Goal: Information Seeking & Learning: Learn about a topic

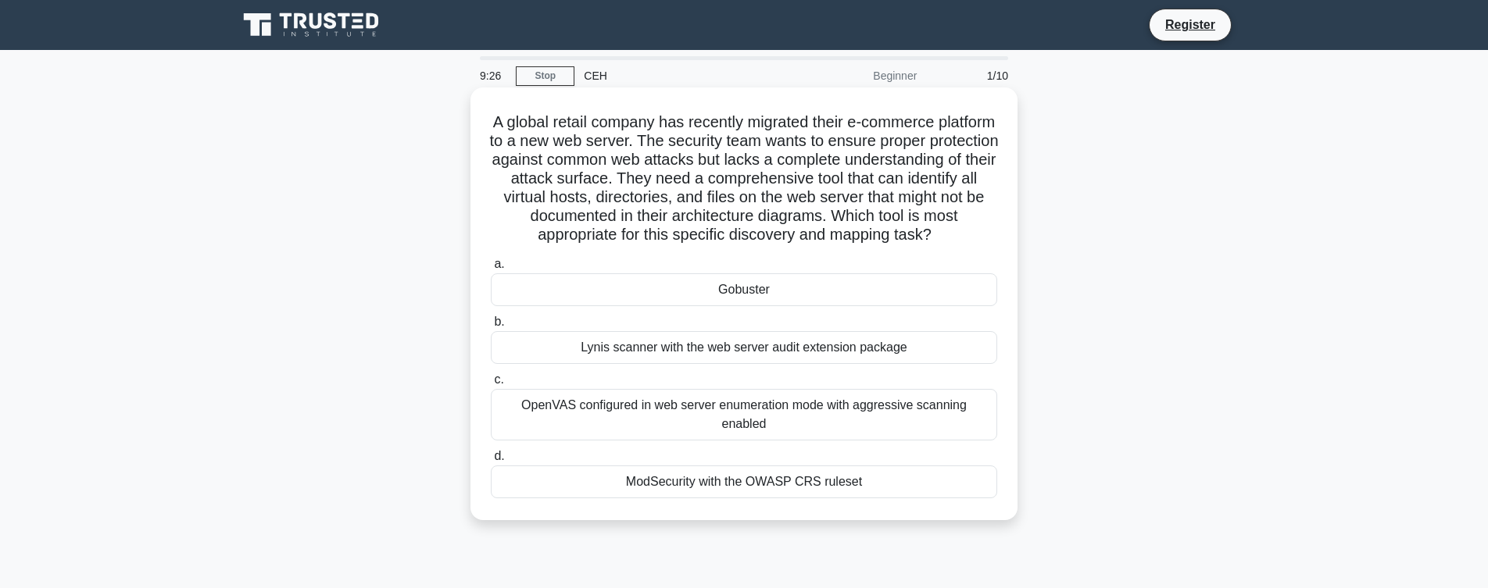
click at [643, 417] on div "OpenVAS configured in web server enumeration mode with aggressive scanning enab…" at bounding box center [744, 415] width 506 height 52
click at [491, 385] on input "c. OpenVAS configured in web server enumeration mode with aggressive scanning e…" at bounding box center [491, 380] width 0 height 10
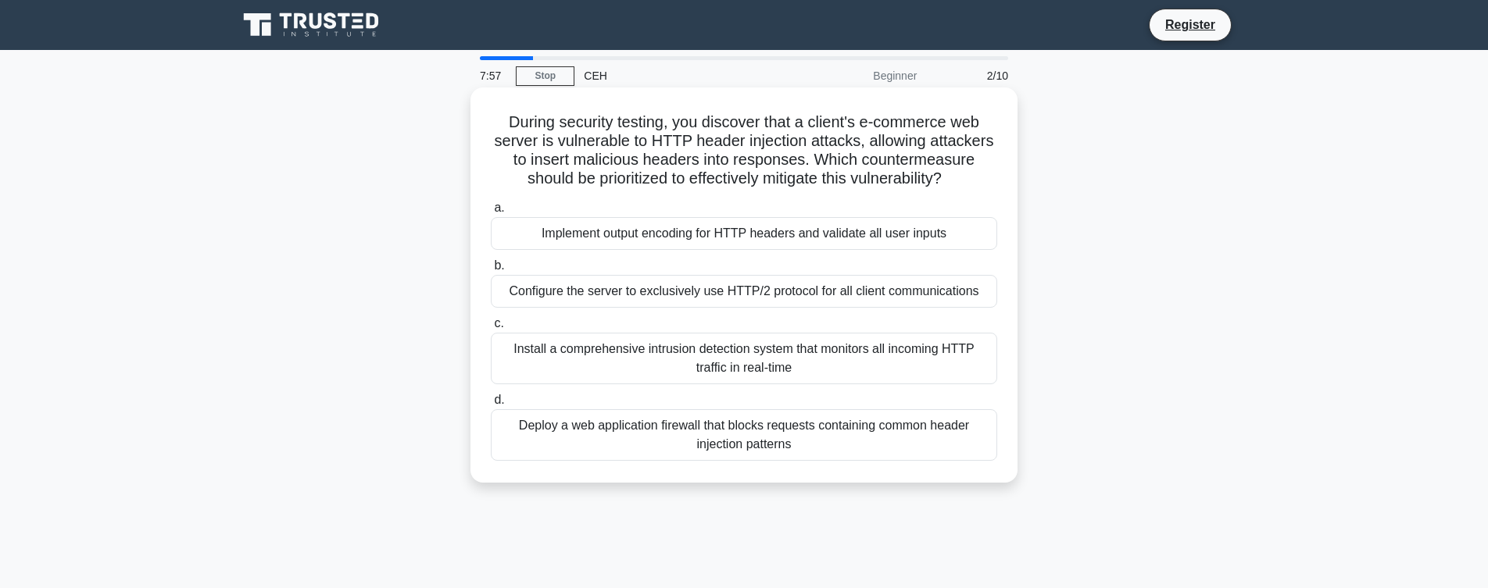
click at [653, 384] on div "Install a comprehensive intrusion detection system that monitors all incoming H…" at bounding box center [744, 359] width 506 height 52
click at [491, 329] on input "c. Install a comprehensive intrusion detection system that monitors all incomin…" at bounding box center [491, 324] width 0 height 10
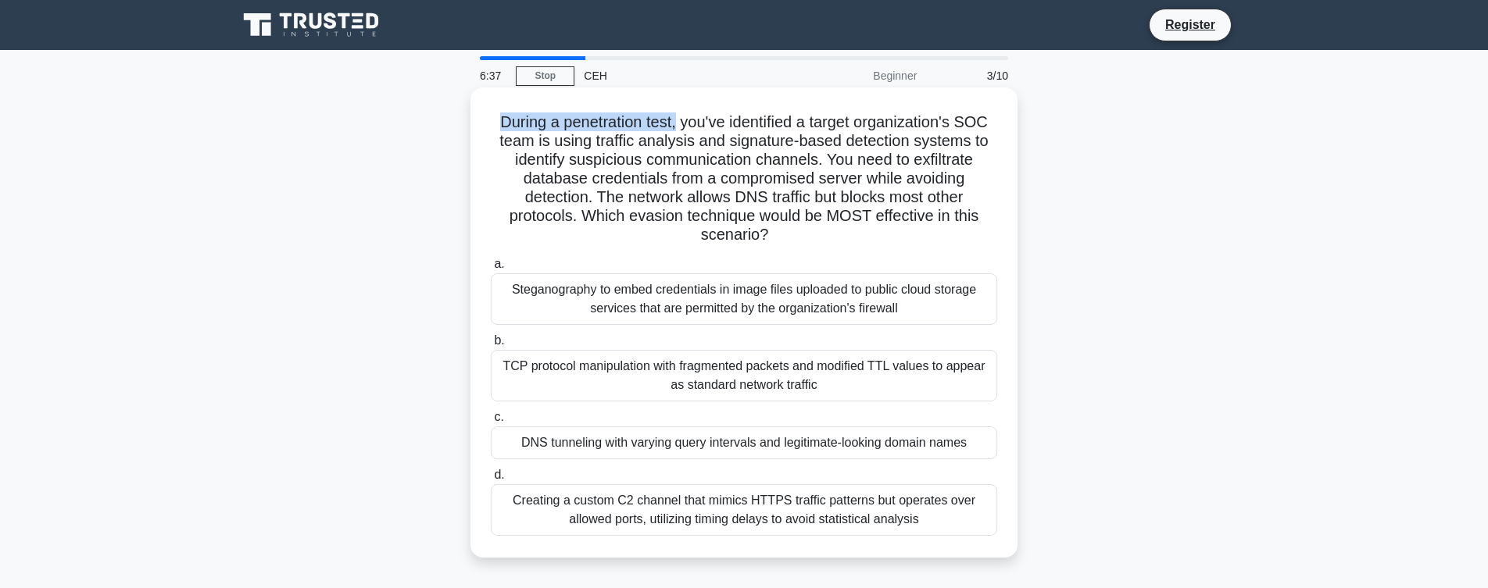
drag, startPoint x: 546, startPoint y: 119, endPoint x: 741, endPoint y: 120, distance: 194.6
click at [742, 120] on h5 "During a penetration test, you've identified a target organization's SOC team i…" at bounding box center [744, 179] width 510 height 133
click at [638, 172] on h5 "During a penetration test, you've identified a target organization's SOC team i…" at bounding box center [744, 179] width 510 height 133
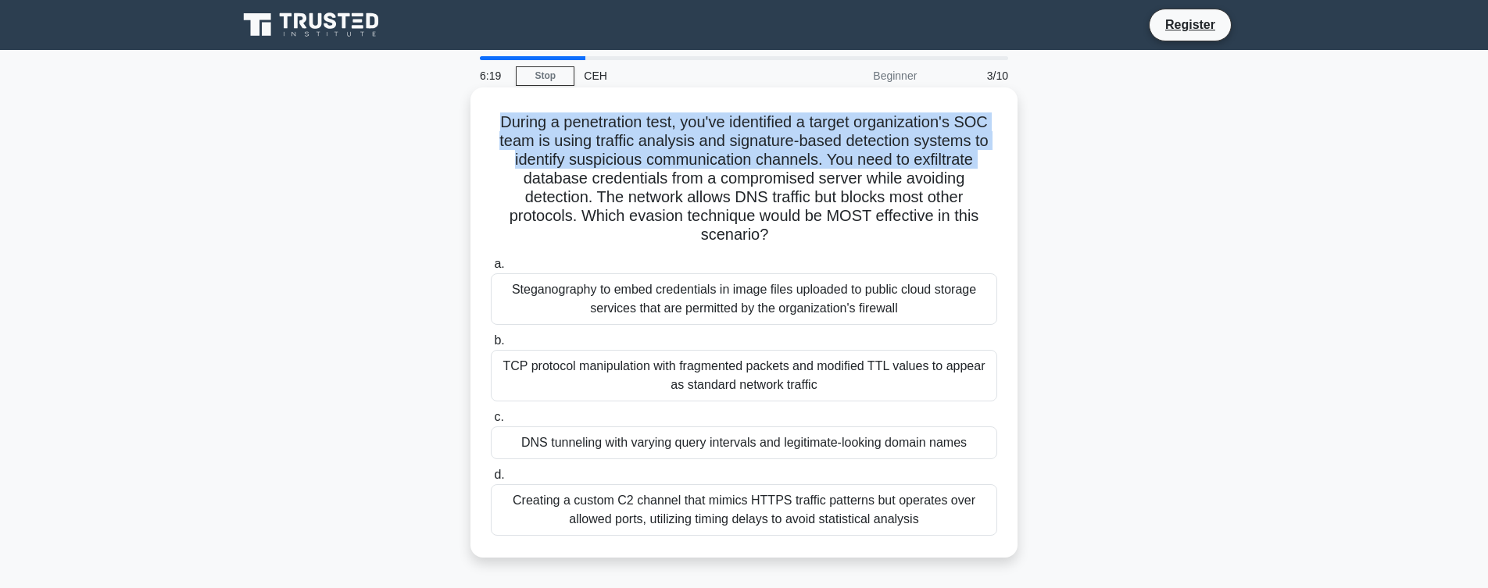
drag, startPoint x: 541, startPoint y: 119, endPoint x: 759, endPoint y: 182, distance: 227.0
click at [759, 182] on h5 "During a penetration test, you've identified a target organization's SOC team i…" at bounding box center [744, 179] width 510 height 133
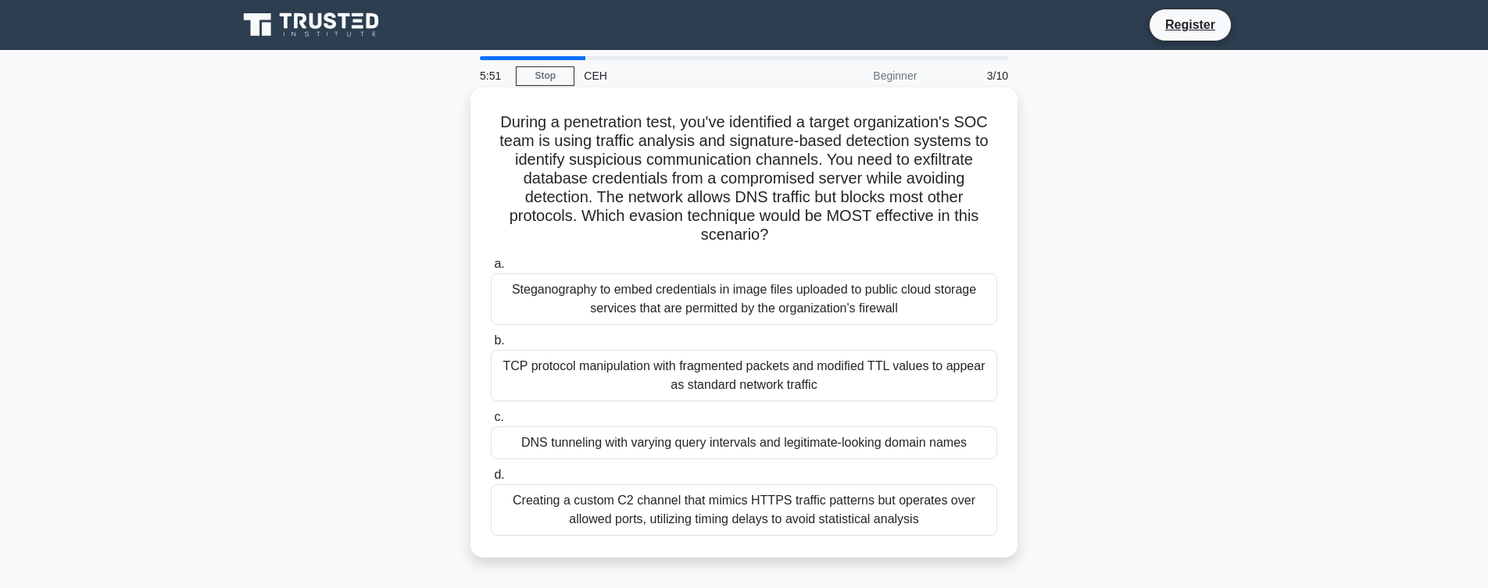
click at [689, 315] on div "Steganography to embed credentials in image files uploaded to public cloud stor…" at bounding box center [744, 300] width 506 height 52
click at [491, 270] on input "a. Steganography to embed credentials in image files uploaded to public cloud s…" at bounding box center [491, 264] width 0 height 10
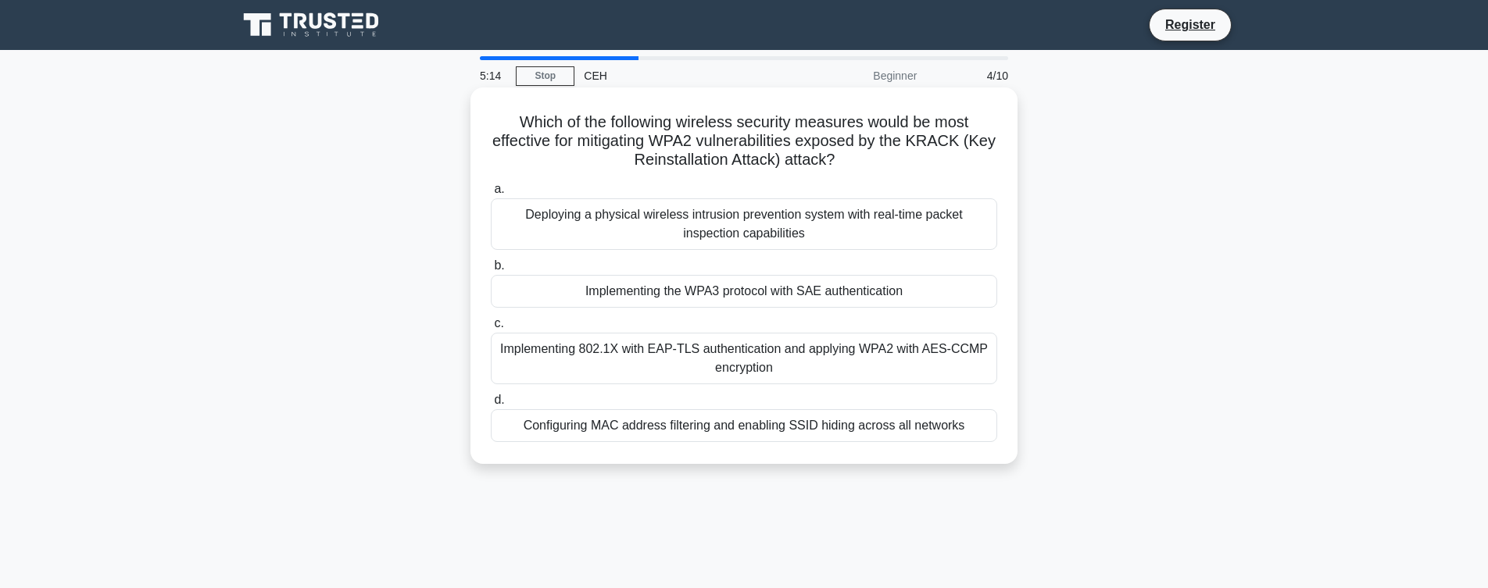
click at [832, 429] on div "Configuring MAC address filtering and enabling SSID hiding across all networks" at bounding box center [744, 425] width 506 height 33
click at [491, 406] on input "d. Configuring MAC address filtering and enabling SSID hiding across all networ…" at bounding box center [491, 400] width 0 height 10
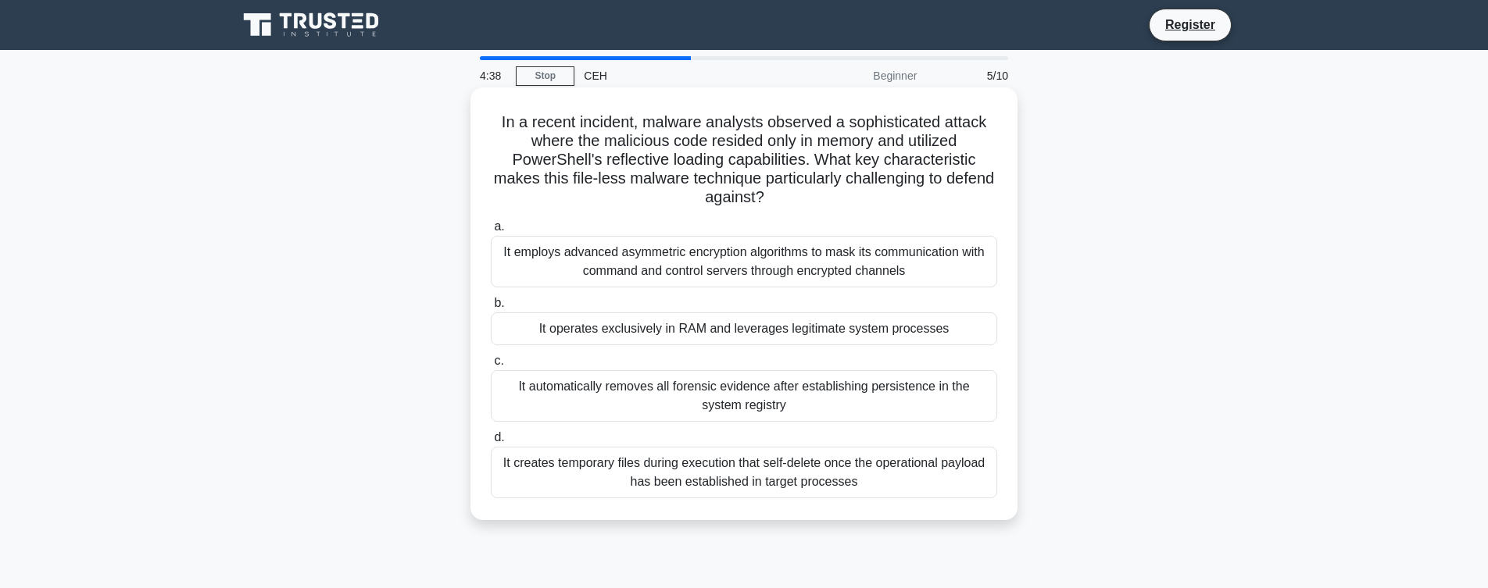
click at [786, 479] on div "It creates temporary files during execution that self-delete once the operation…" at bounding box center [744, 473] width 506 height 52
click at [491, 443] on input "d. It creates temporary files during execution that self-delete once the operat…" at bounding box center [491, 438] width 0 height 10
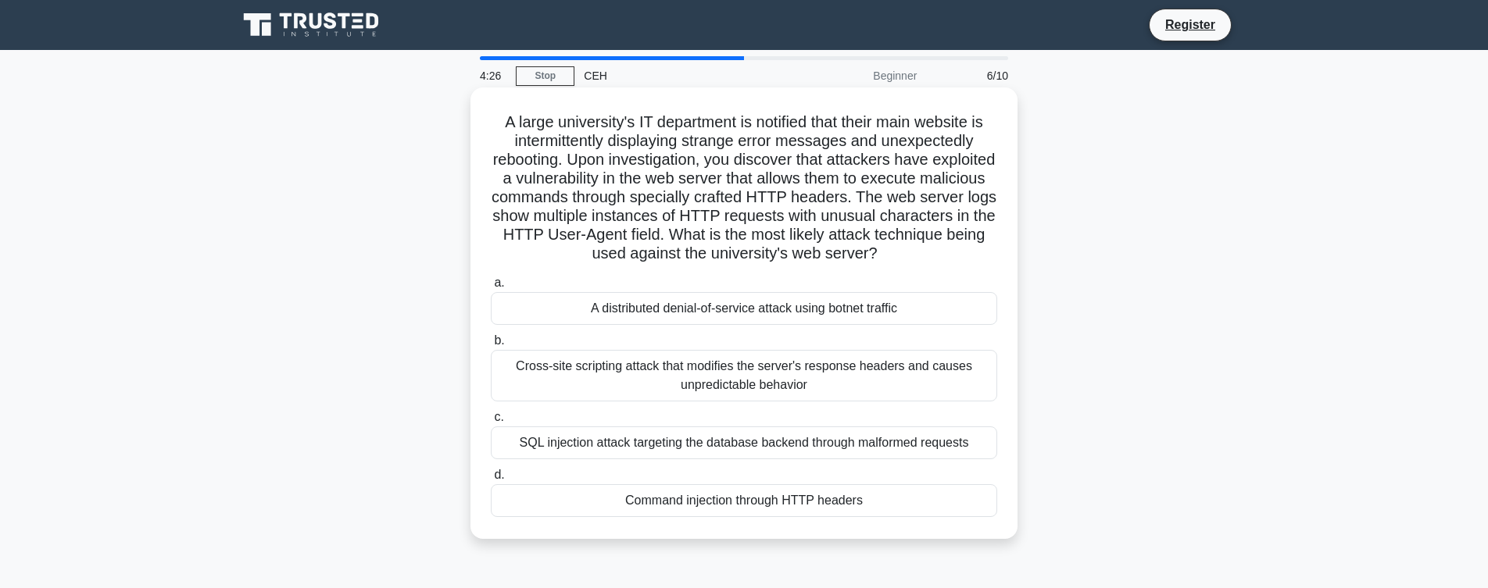
click at [779, 459] on div "SQL injection attack targeting the database backend through malformed requests" at bounding box center [744, 443] width 506 height 33
click at [491, 423] on input "c. SQL injection attack targeting the database backend through malformed reques…" at bounding box center [491, 418] width 0 height 10
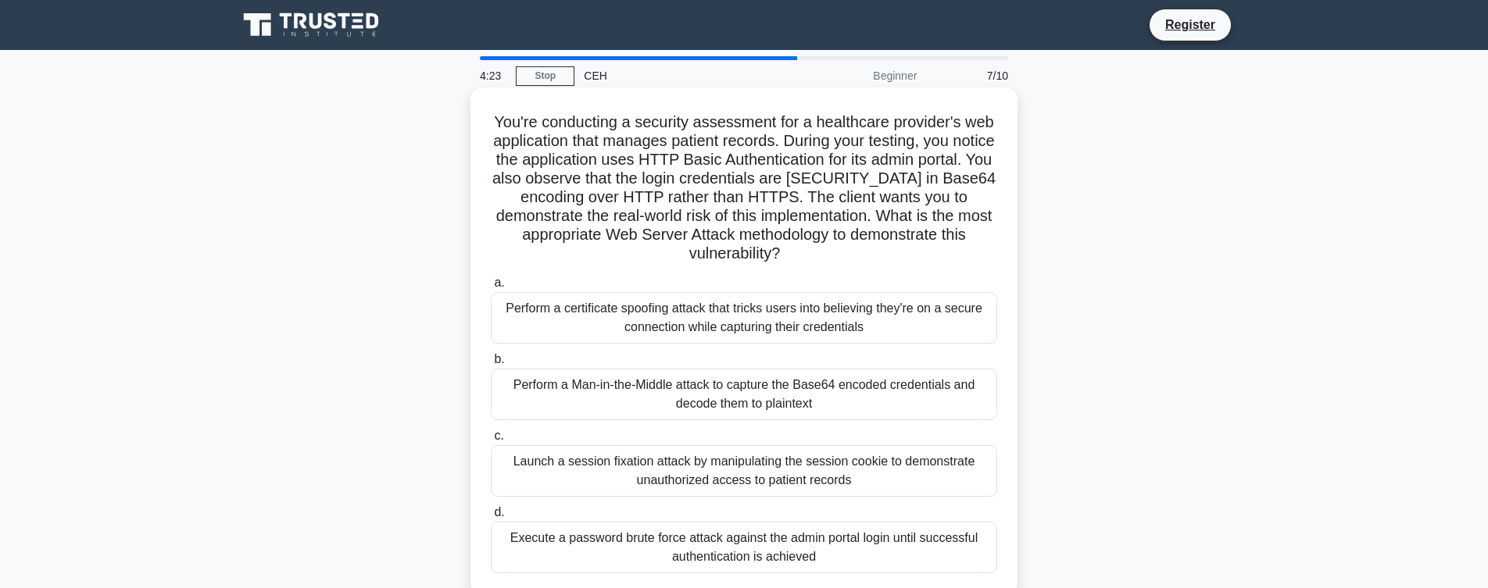
click at [747, 488] on div "Launch a session fixation attack by manipulating the session cookie to demonstr…" at bounding box center [744, 471] width 506 height 52
click at [491, 442] on input "c. Launch a session fixation attack by manipulating the session cookie to demon…" at bounding box center [491, 436] width 0 height 10
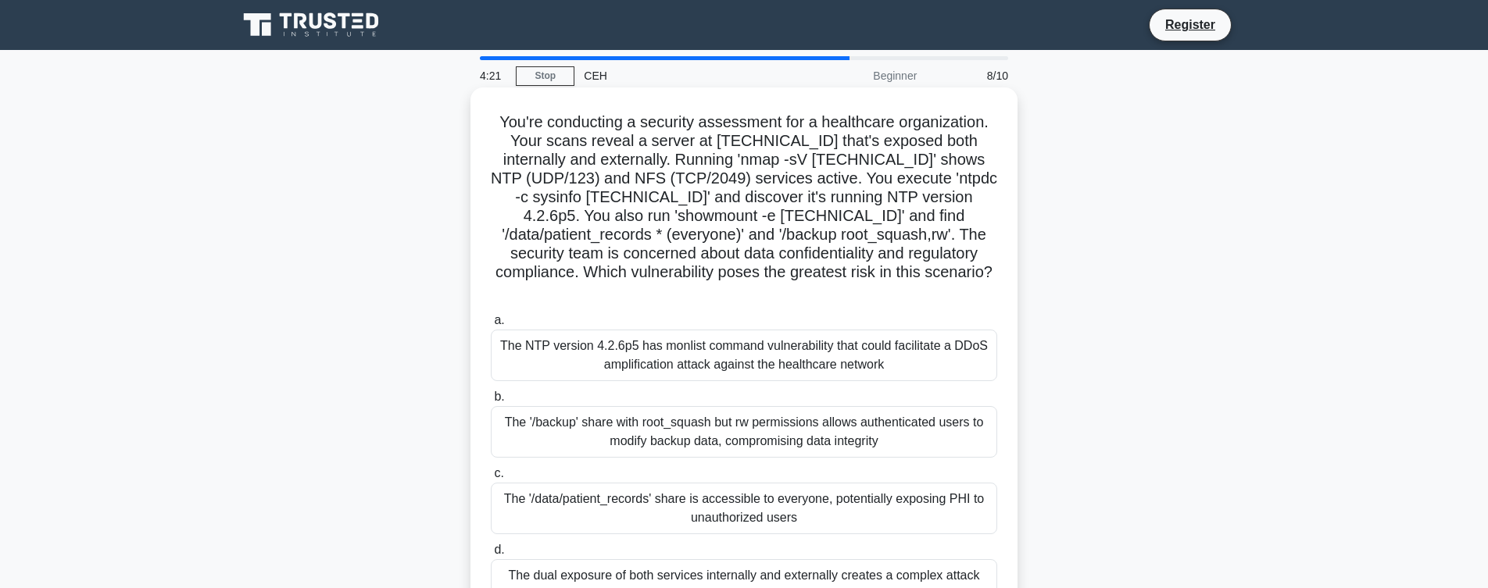
click at [736, 436] on div "The '/backup' share with root_squash but rw permissions allows authenticated us…" at bounding box center [744, 432] width 506 height 52
click at [491, 402] on input "b. The '/backup' share with root_squash but rw permissions allows authenticated…" at bounding box center [491, 397] width 0 height 10
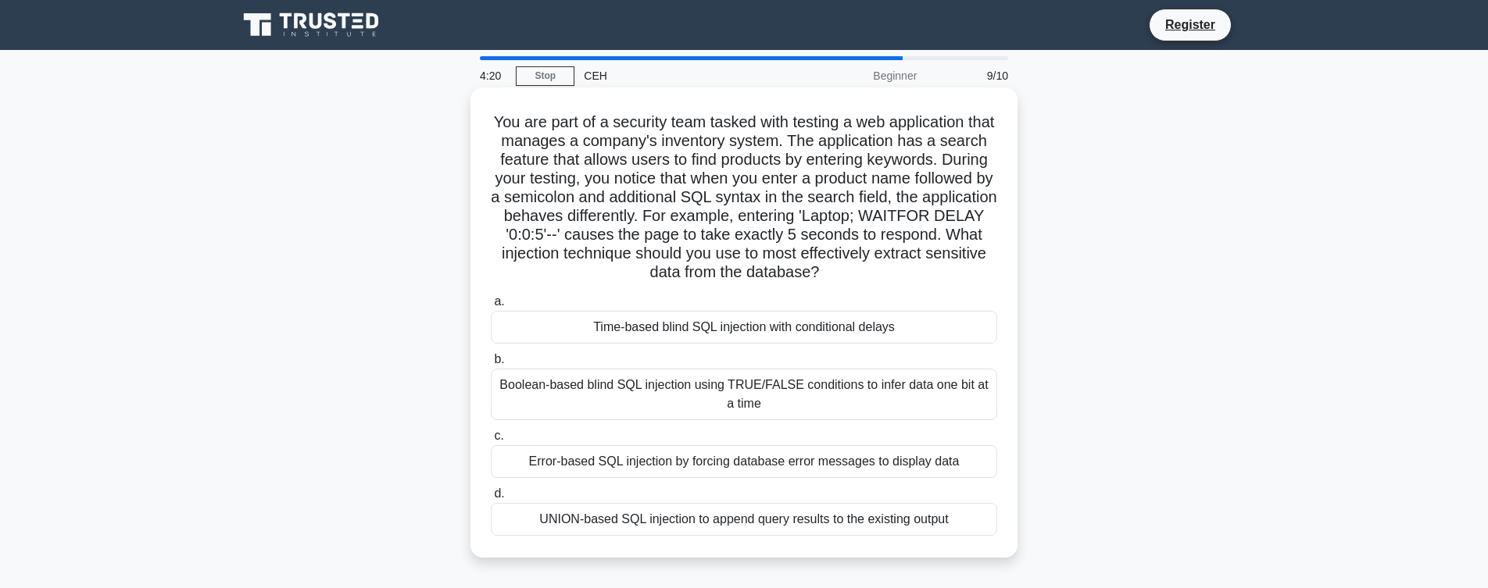
click at [746, 478] on div "Error-based SQL injection by forcing database error messages to display data" at bounding box center [744, 461] width 506 height 33
click at [491, 442] on input "c. Error-based SQL injection by forcing database error messages to display data" at bounding box center [491, 436] width 0 height 10
radio input "true"
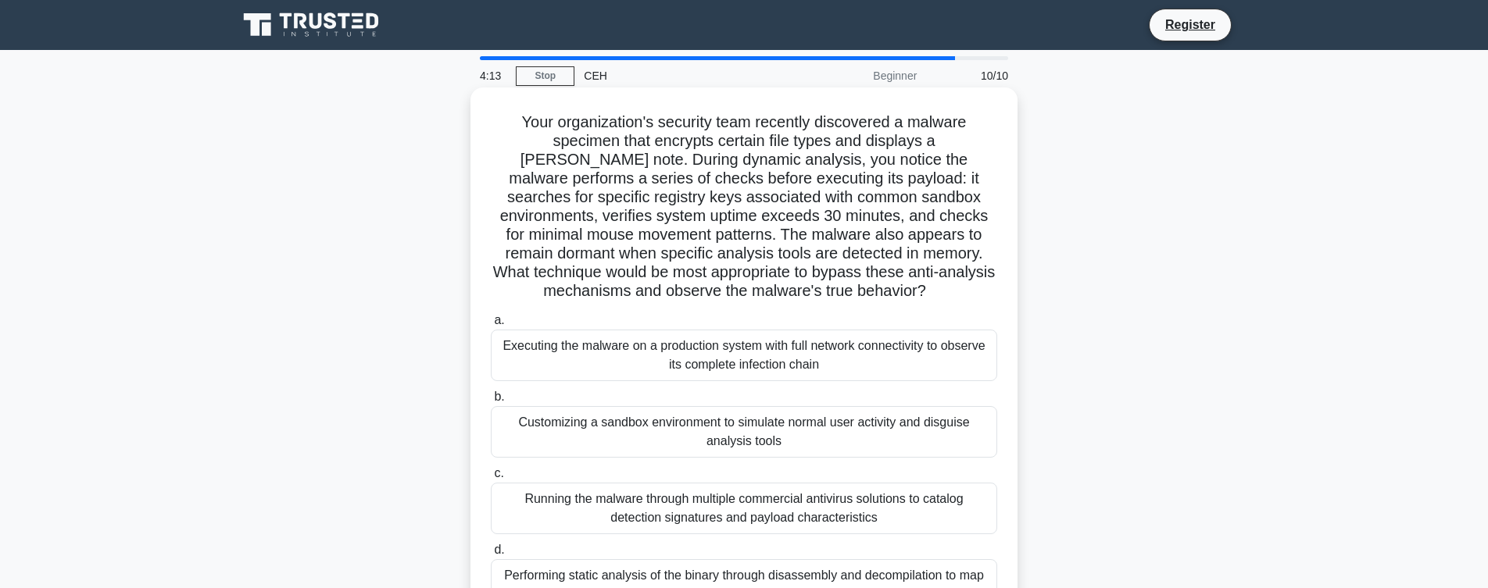
click at [752, 531] on div "Running the malware through multiple commercial antivirus solutions to catalog …" at bounding box center [744, 509] width 506 height 52
click at [491, 479] on input "c. Running the malware through multiple commercial antivirus solutions to catal…" at bounding box center [491, 474] width 0 height 10
radio input "true"
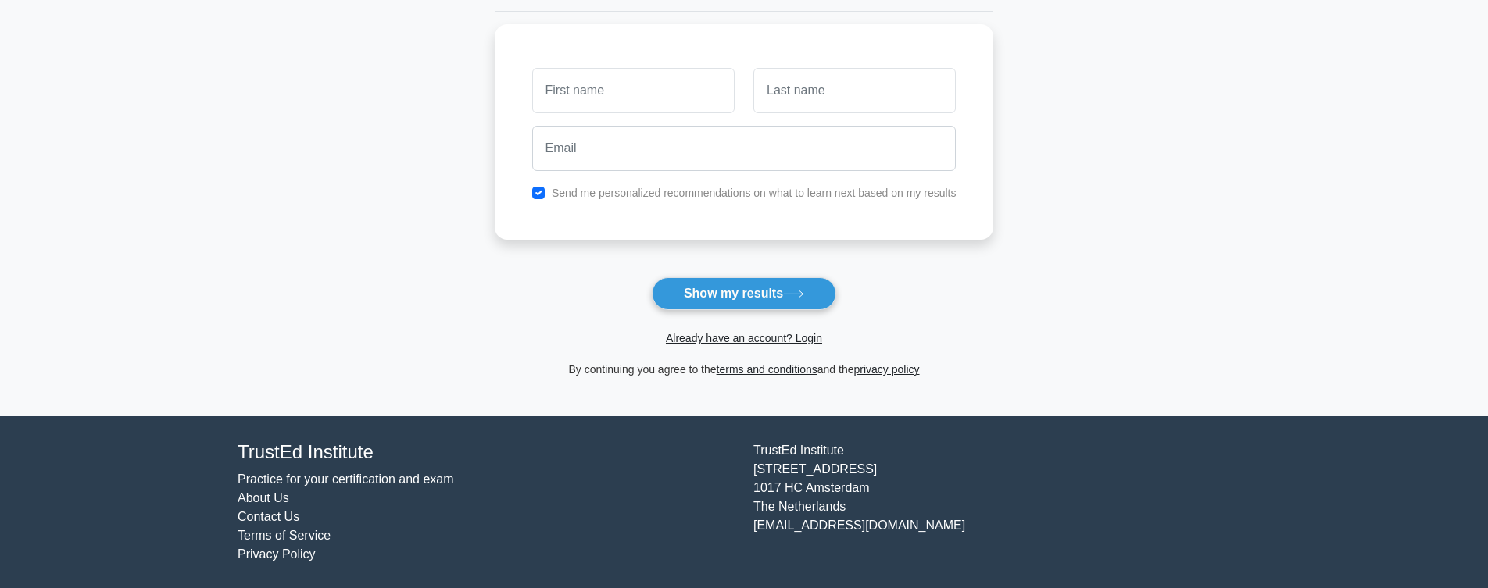
scroll to position [198, 0]
click at [730, 295] on button "Show my results" at bounding box center [744, 293] width 184 height 33
click at [768, 291] on button "Show my results" at bounding box center [744, 293] width 184 height 33
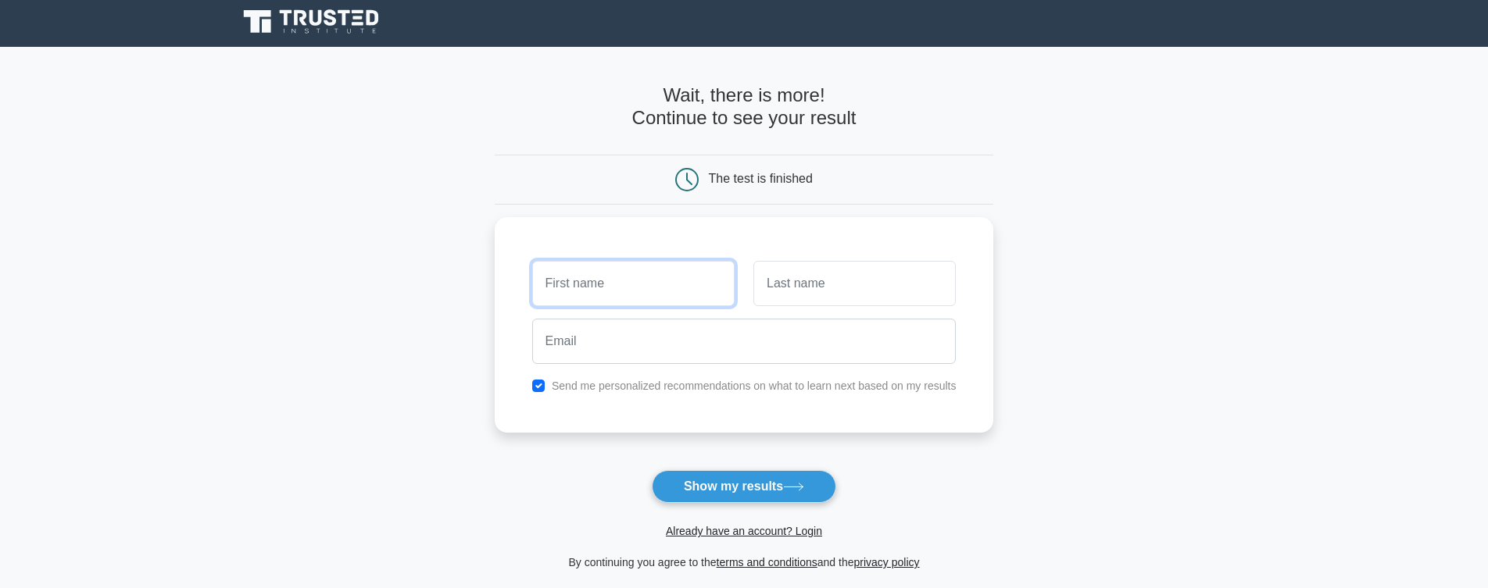
scroll to position [0, 0]
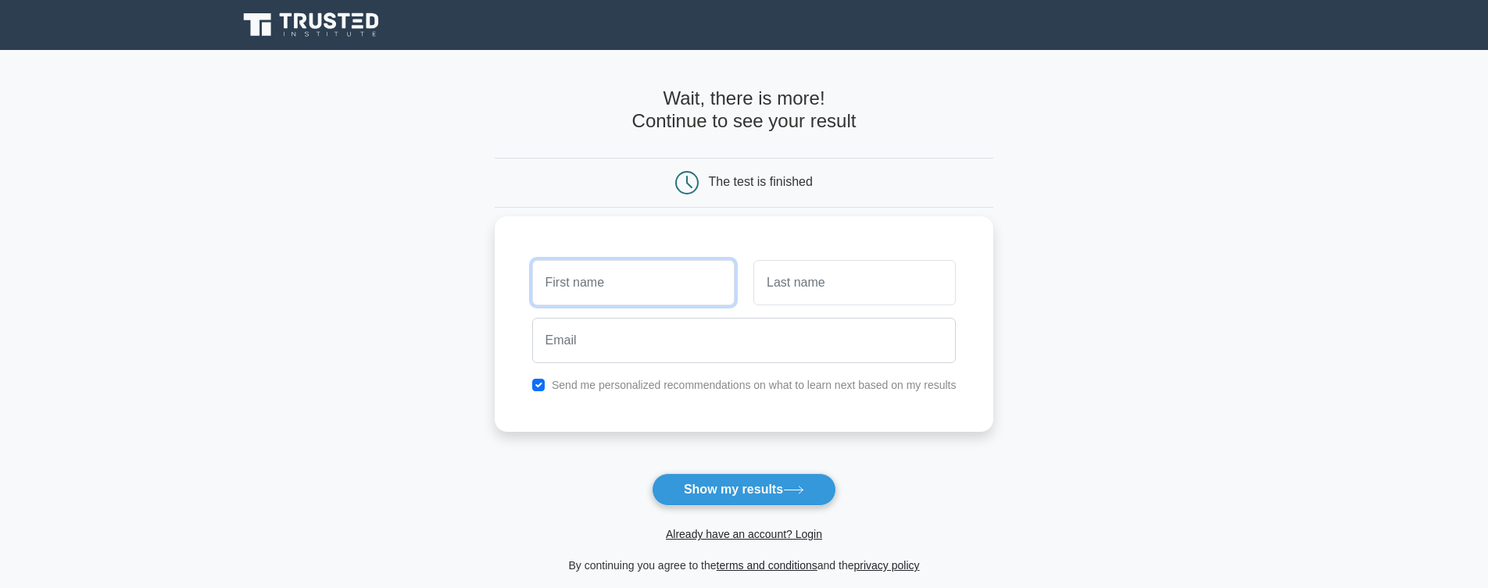
click at [687, 270] on input "text" at bounding box center [633, 282] width 202 height 45
type input "A"
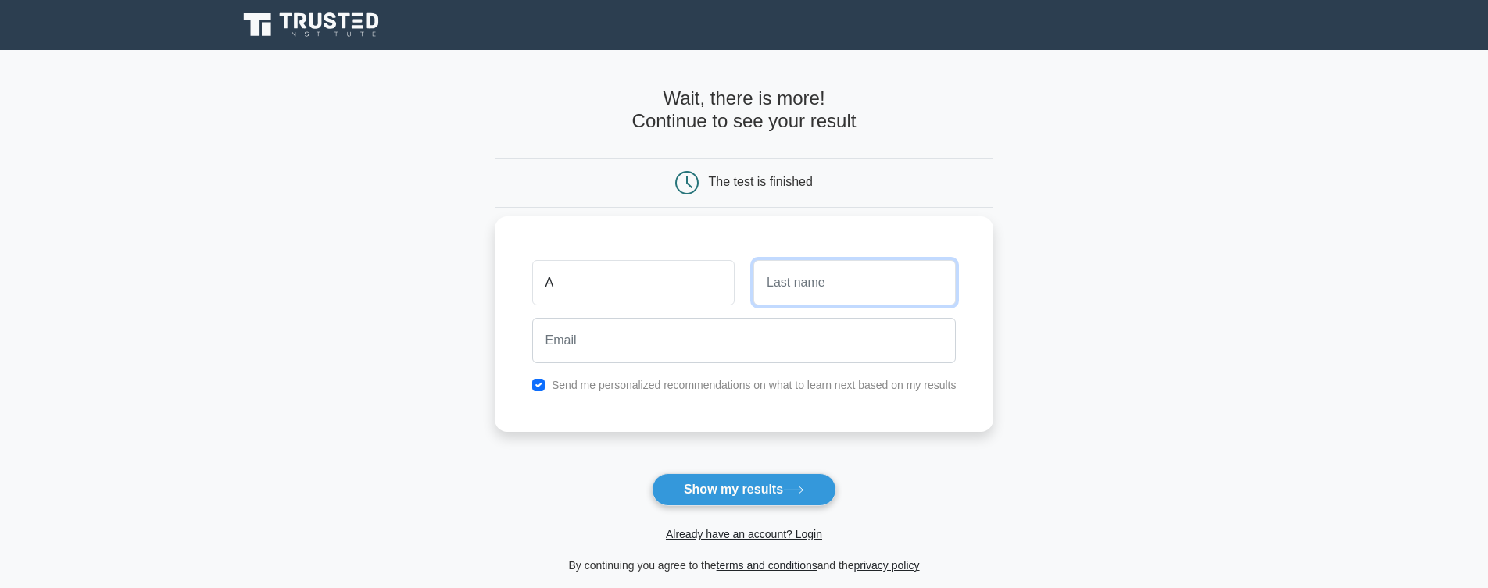
click at [903, 281] on input "text" at bounding box center [854, 282] width 202 height 45
type input "B"
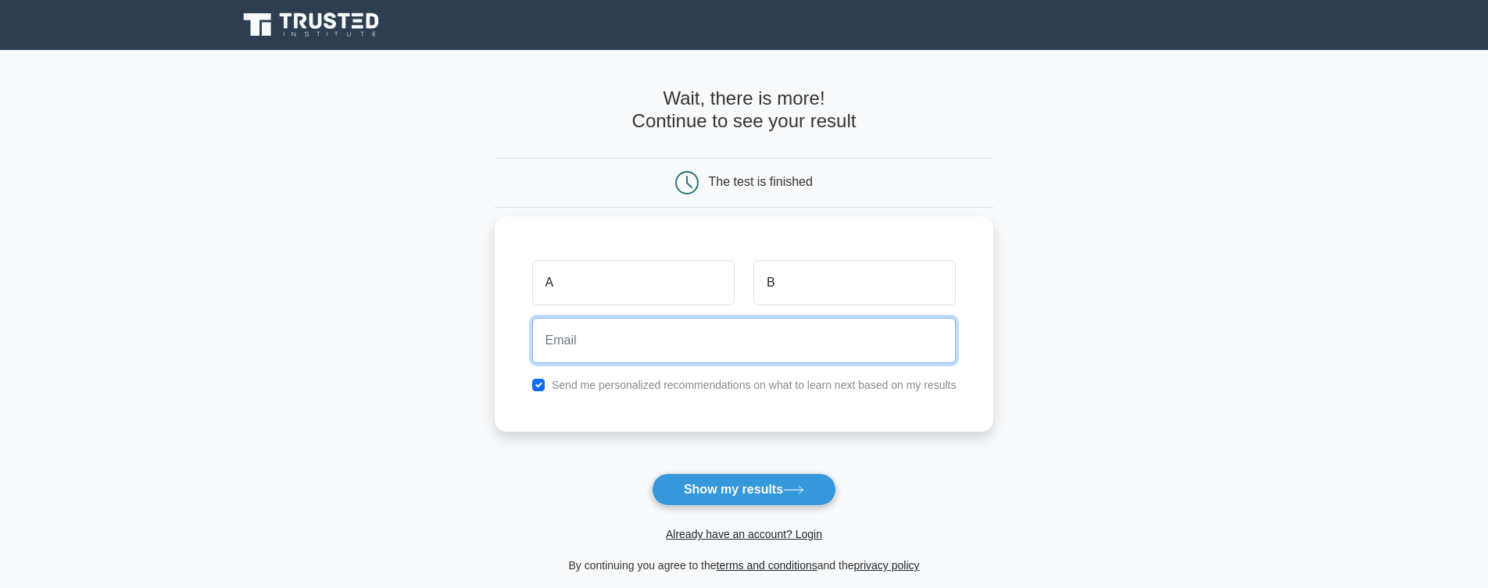
click at [572, 354] on input "email" at bounding box center [744, 340] width 424 height 45
type input "XYZ@COM"
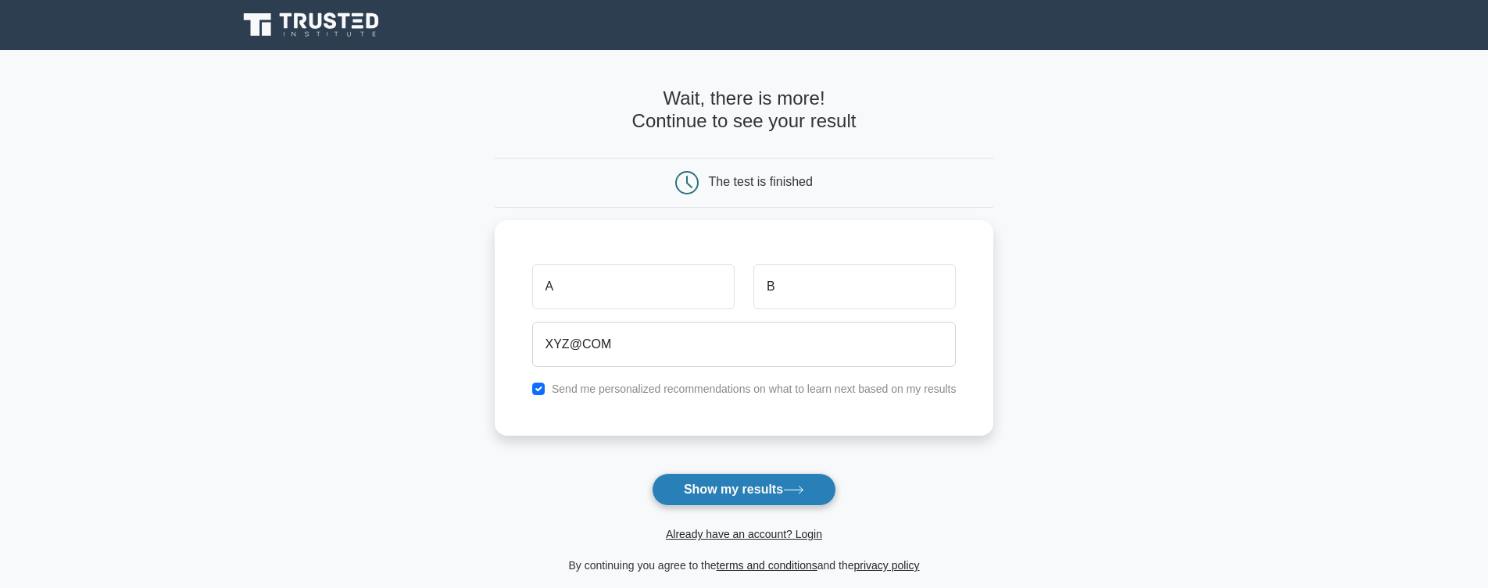
click at [746, 491] on button "Show my results" at bounding box center [744, 490] width 184 height 33
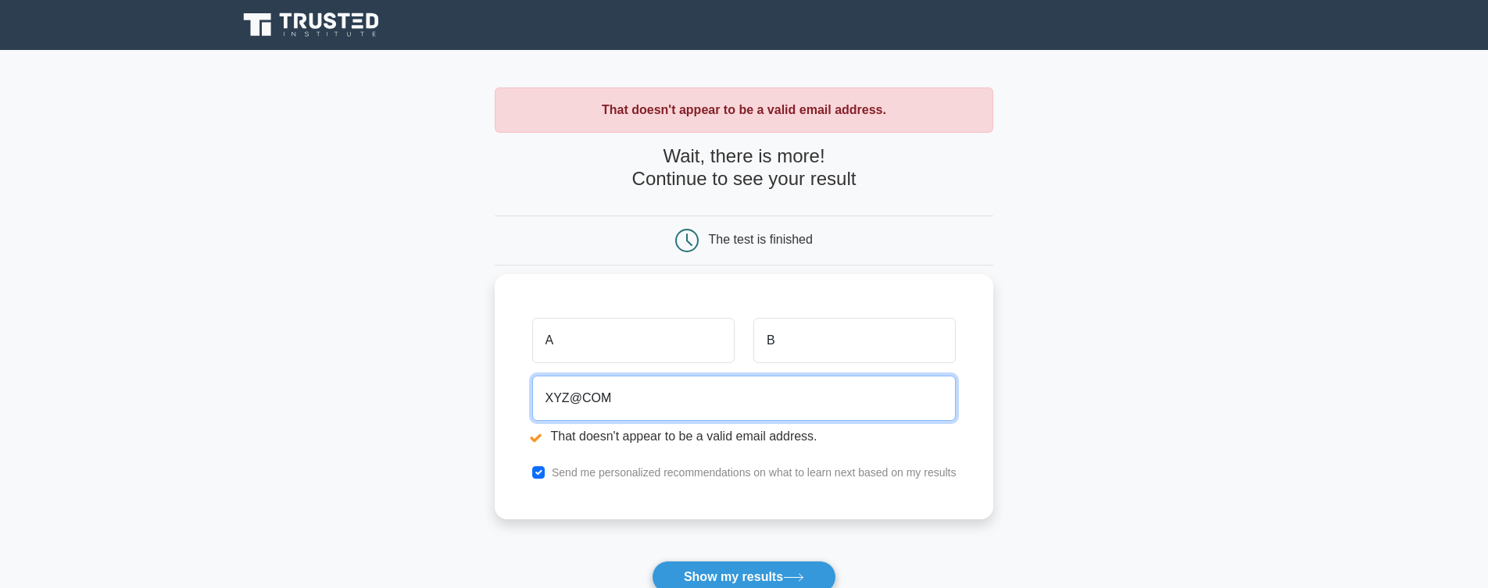
drag, startPoint x: 609, startPoint y: 400, endPoint x: 494, endPoint y: 399, distance: 114.9
click at [532, 399] on input "XYZ@COM" at bounding box center [744, 398] width 424 height 45
click at [559, 401] on input "XYZ@COM" at bounding box center [744, 398] width 424 height 45
type input "XYZ@123.COM"
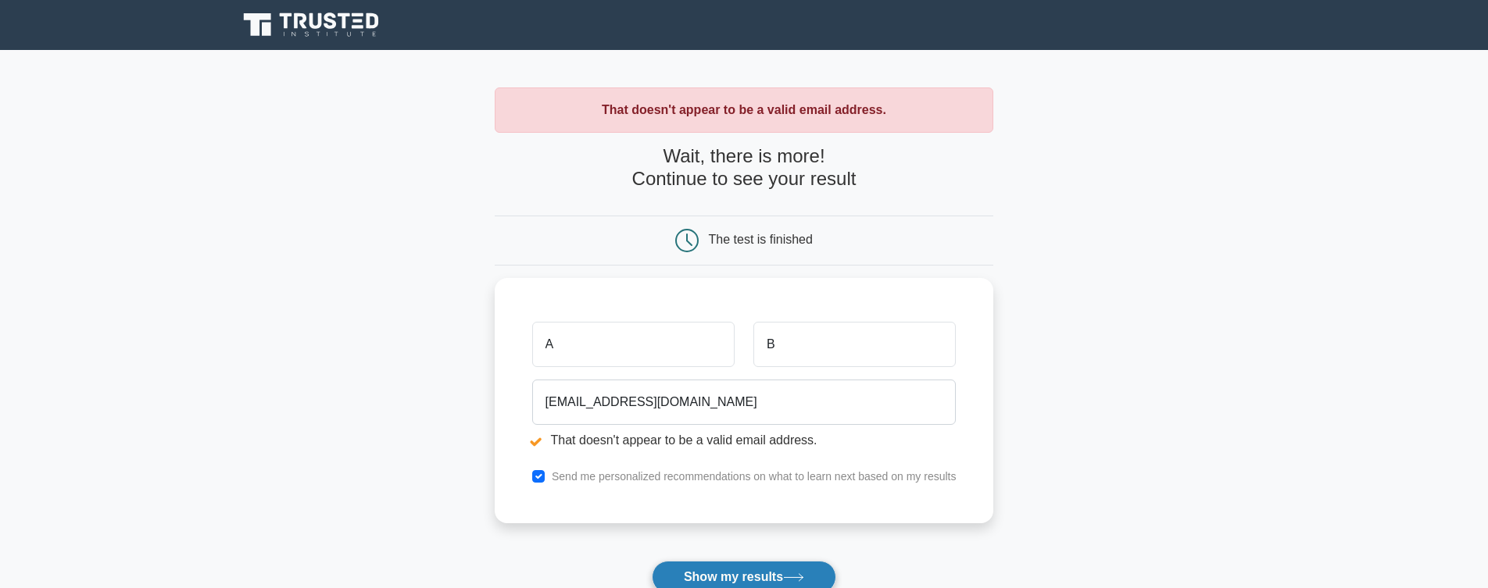
click at [731, 576] on button "Show my results" at bounding box center [744, 577] width 184 height 33
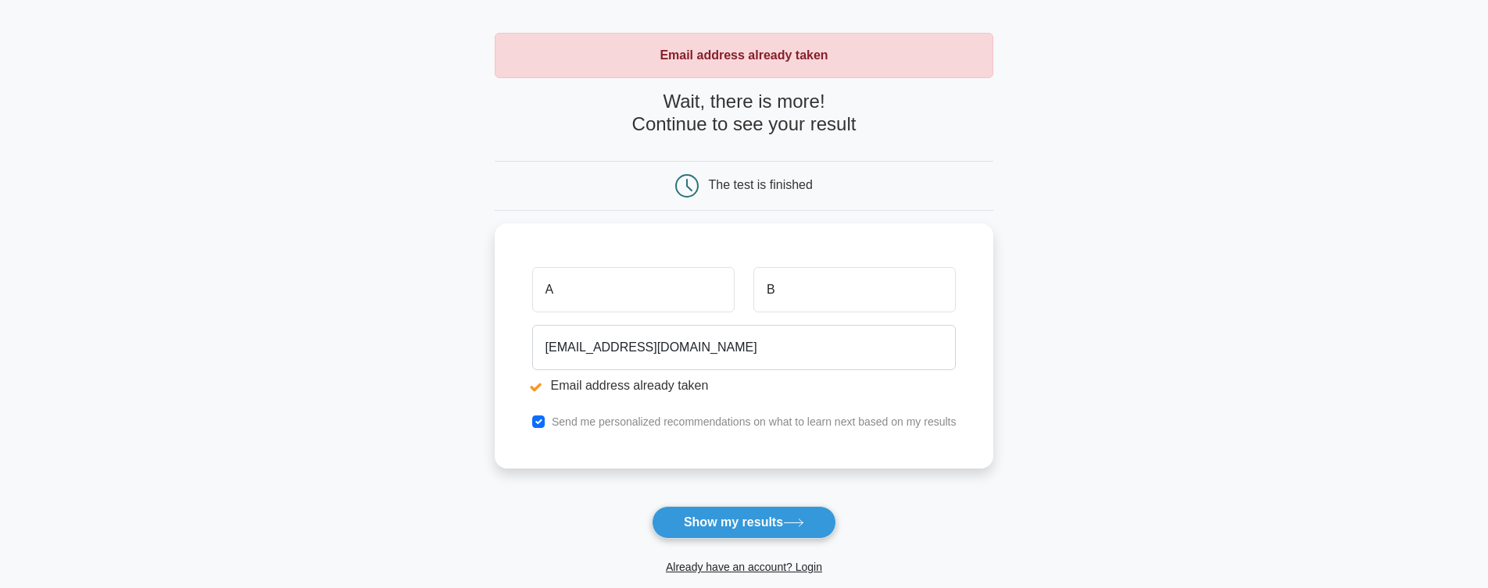
scroll to position [89, 0]
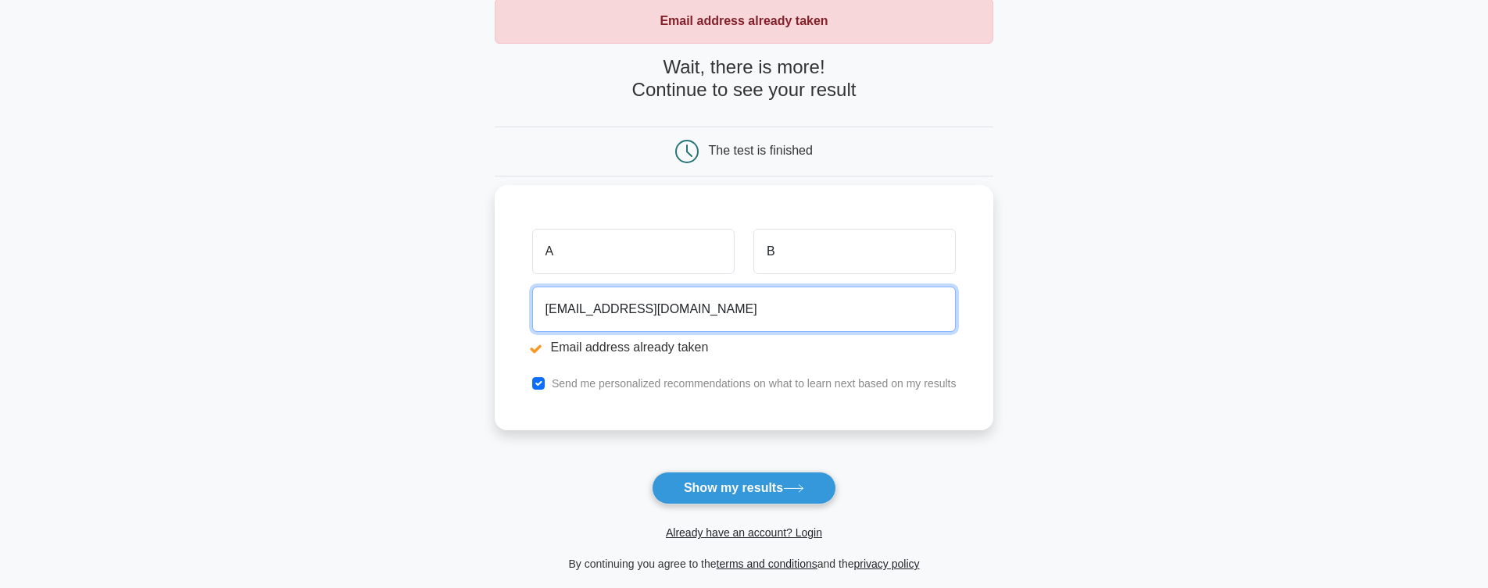
drag, startPoint x: 558, startPoint y: 309, endPoint x: 576, endPoint y: 313, distance: 18.2
click at [576, 313] on input "XYZ@123.COM" at bounding box center [744, 309] width 424 height 45
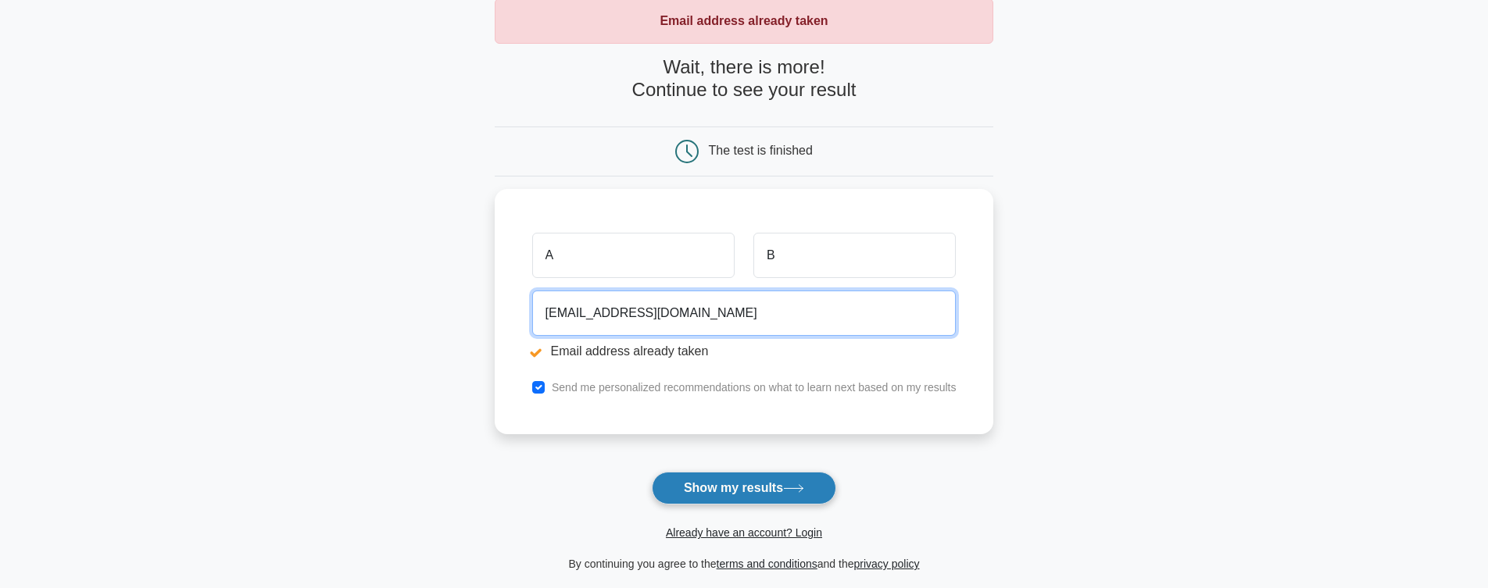
type input "XYZ@321.COM"
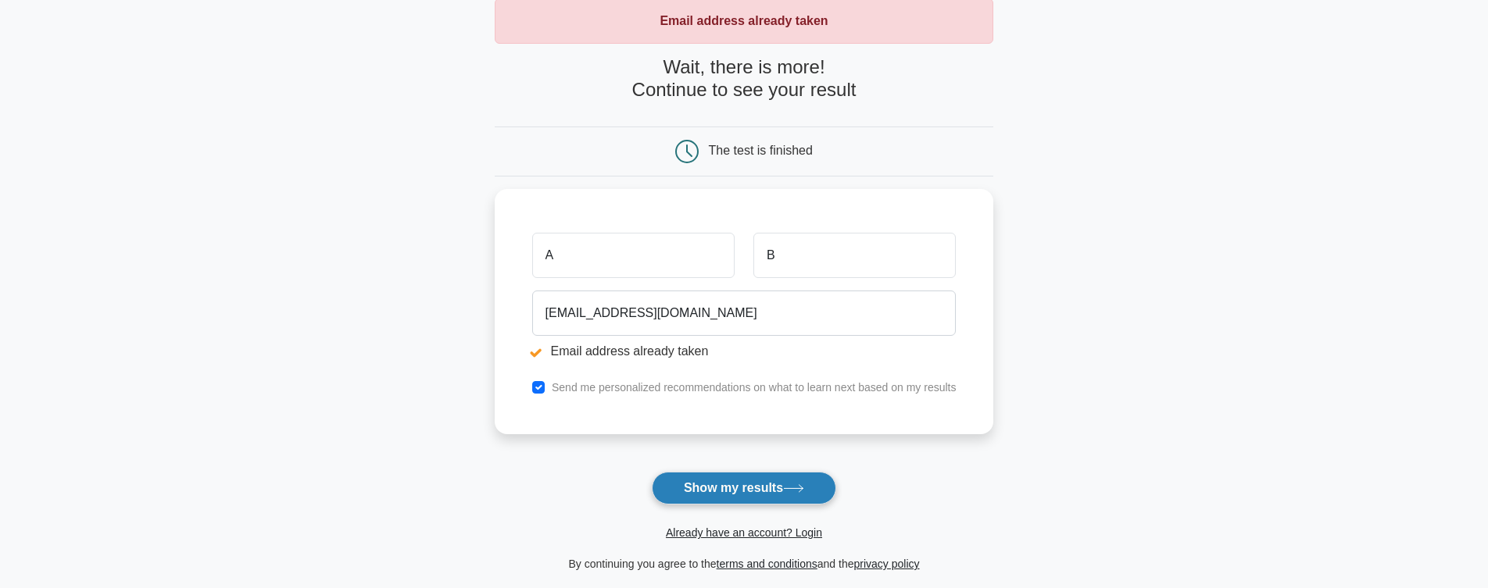
click at [723, 492] on button "Show my results" at bounding box center [744, 488] width 184 height 33
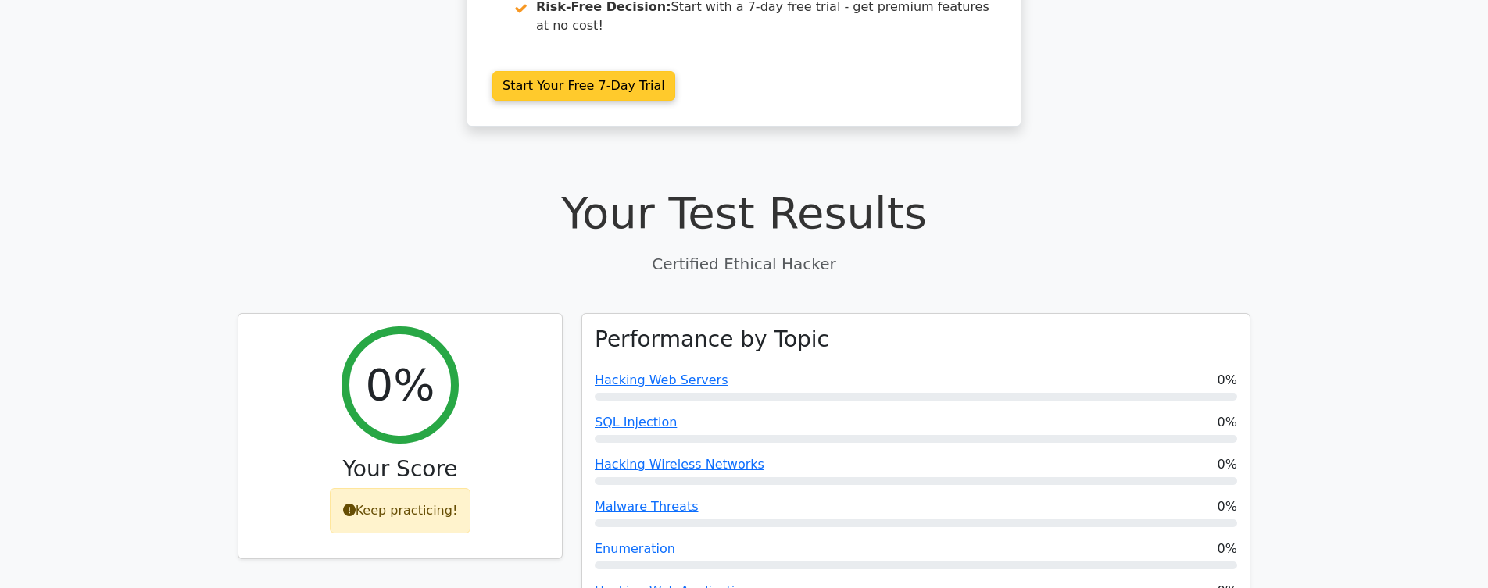
scroll to position [356, 0]
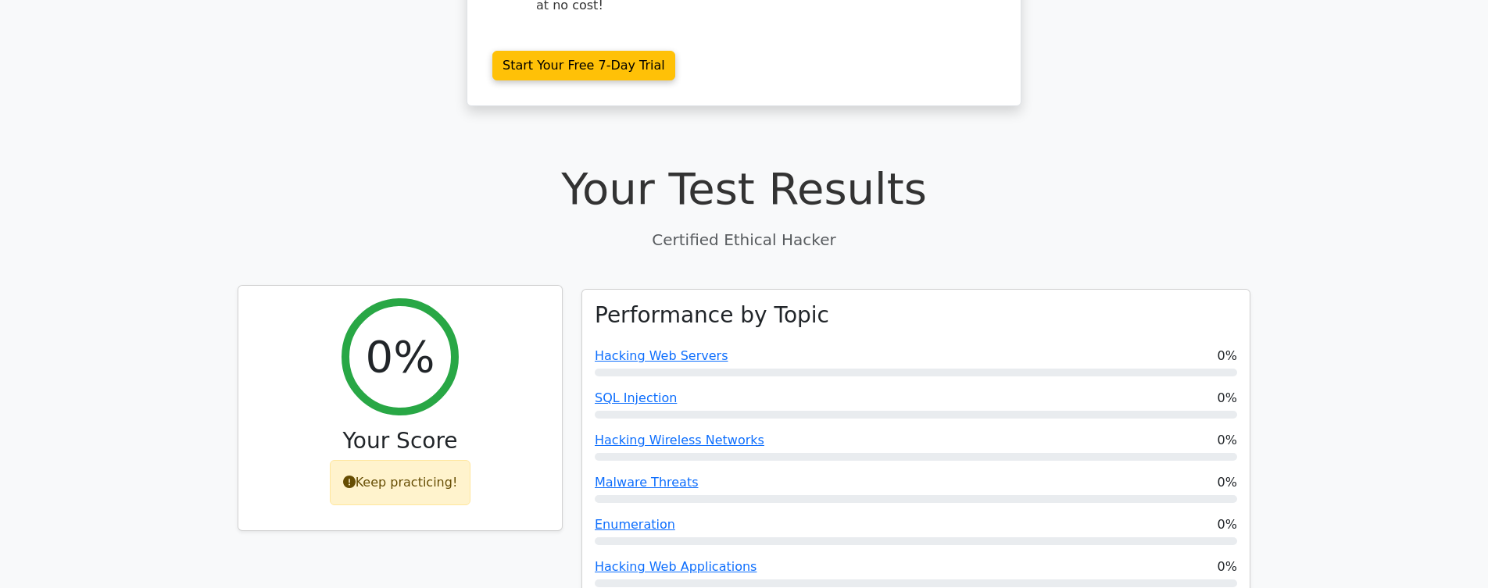
click at [434, 460] on div "Keep practicing!" at bounding box center [400, 482] width 141 height 45
click at [374, 460] on div "Keep practicing!" at bounding box center [400, 482] width 141 height 45
click at [415, 428] on h3 "Your Score" at bounding box center [400, 441] width 299 height 27
click at [427, 460] on div "Keep practicing!" at bounding box center [400, 482] width 141 height 45
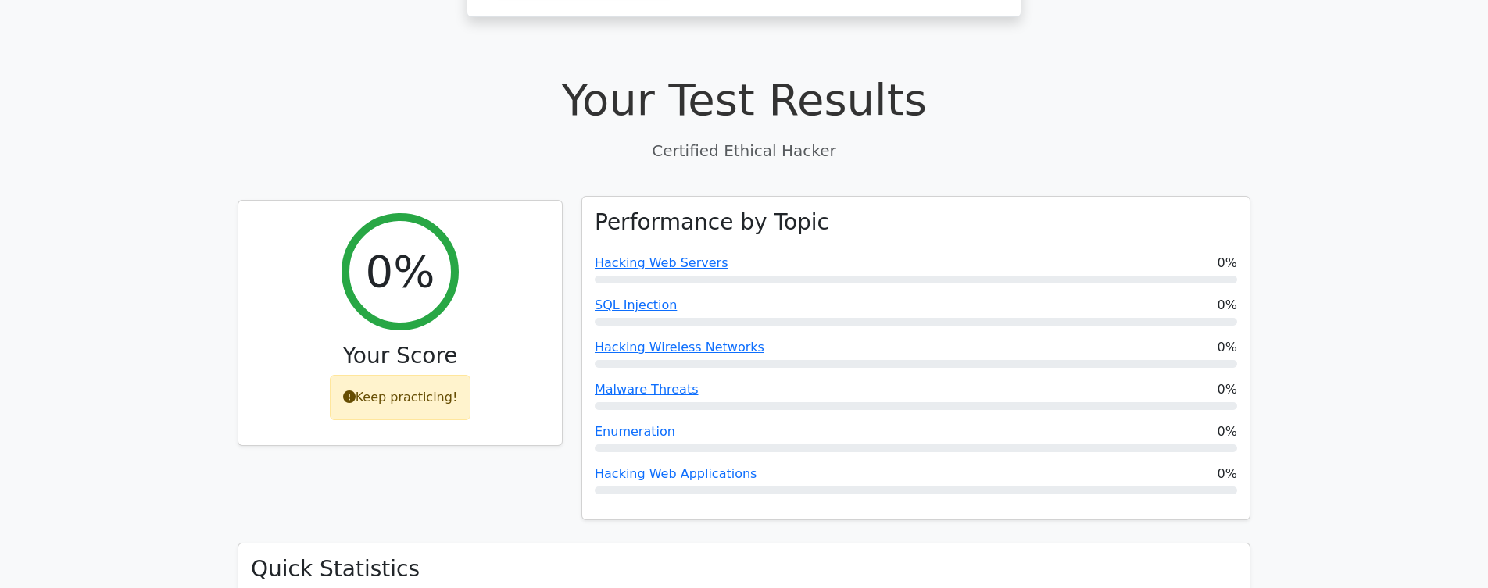
scroll to position [535, 0]
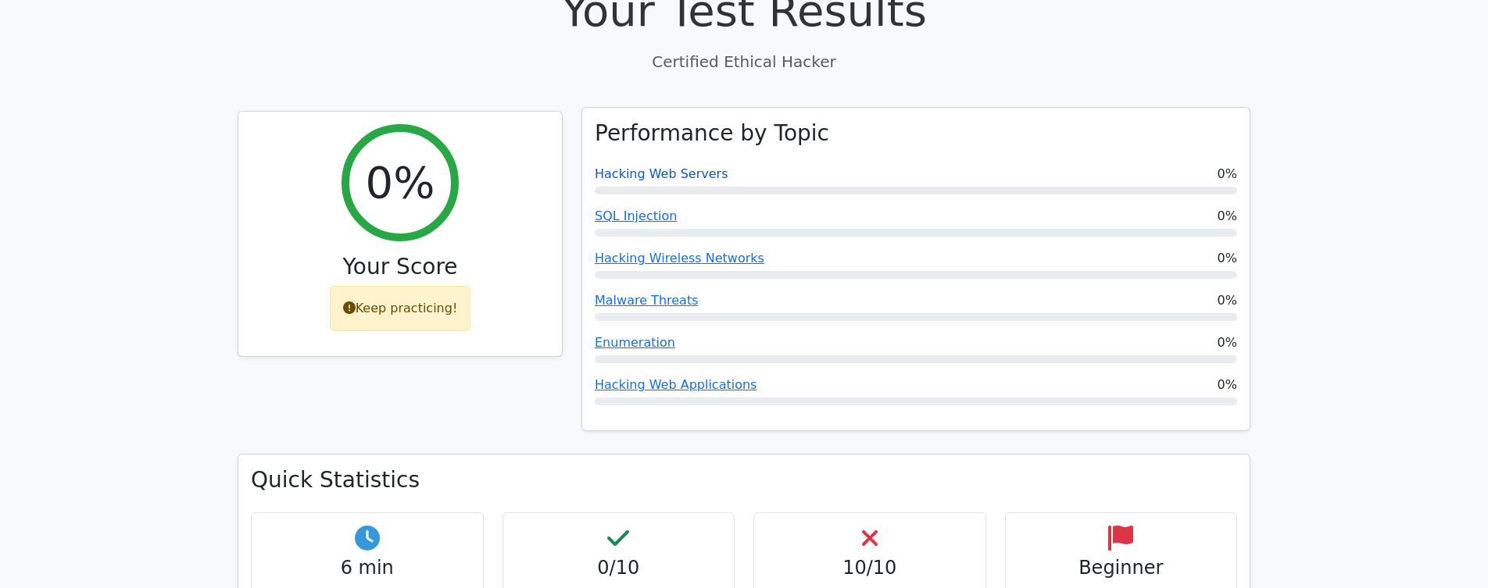
click at [674, 166] on link "Hacking Web Servers" at bounding box center [662, 173] width 134 height 15
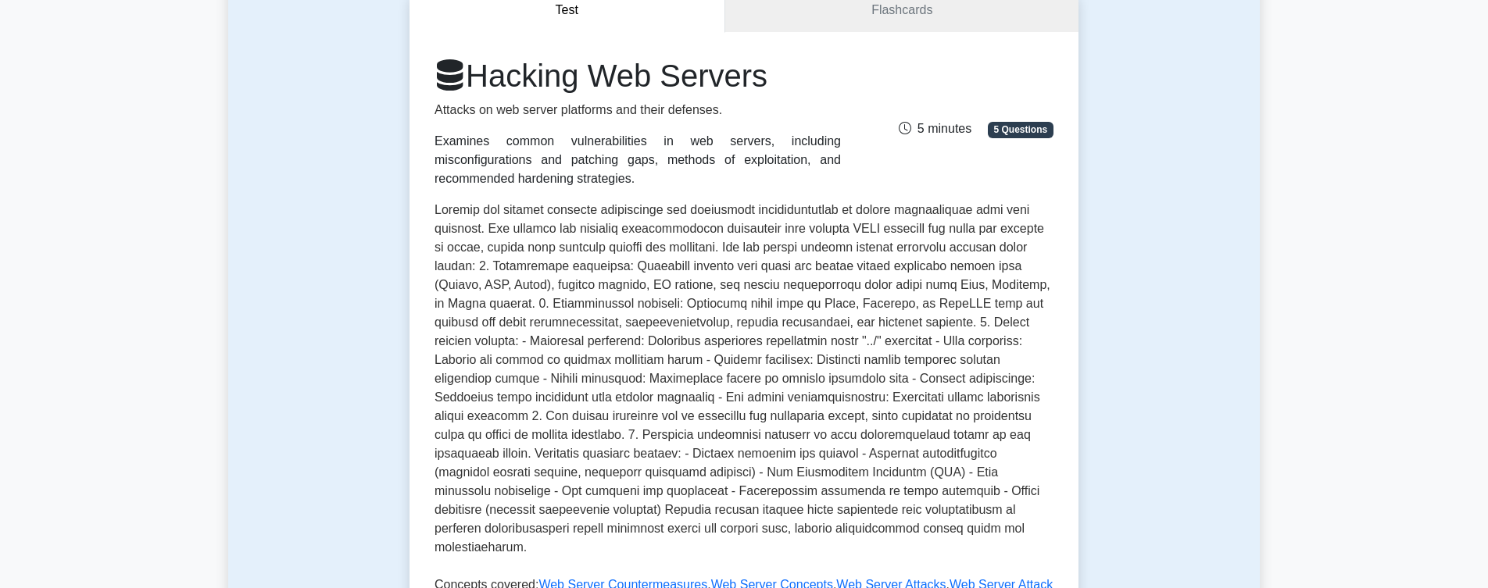
scroll to position [89, 0]
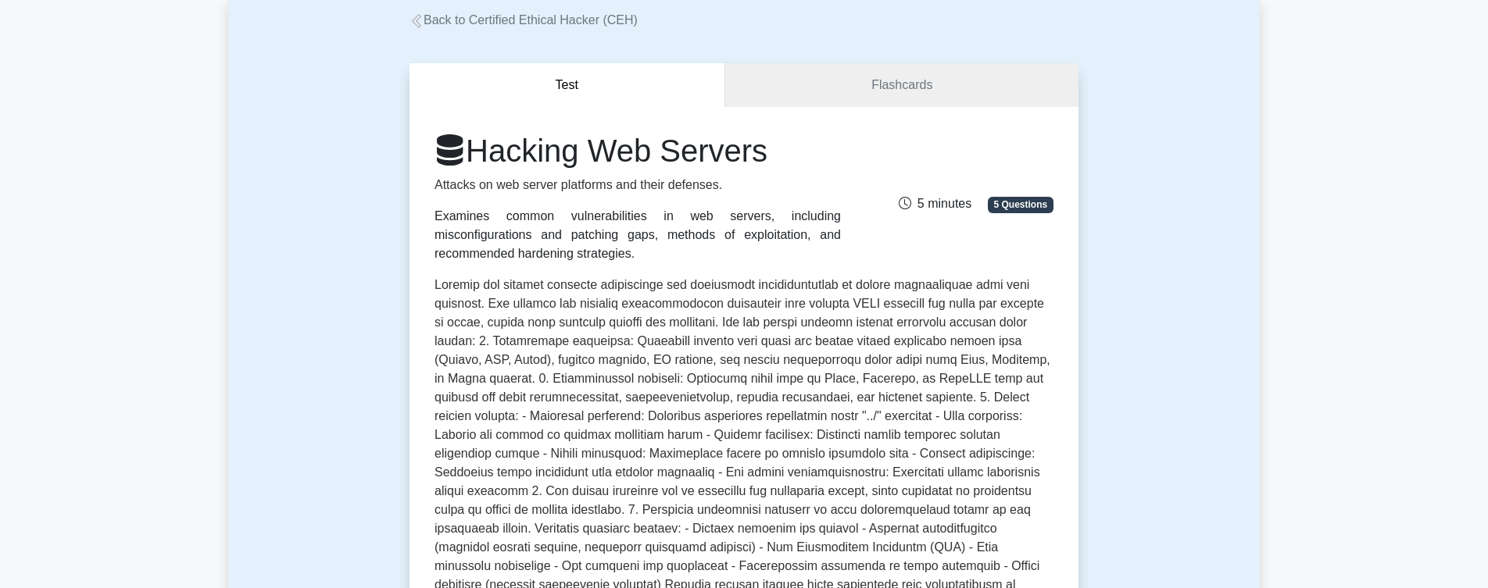
drag, startPoint x: 500, startPoint y: 150, endPoint x: 838, endPoint y: 153, distance: 338.4
click at [838, 153] on h1 "Hacking Web Servers" at bounding box center [637, 151] width 406 height 38
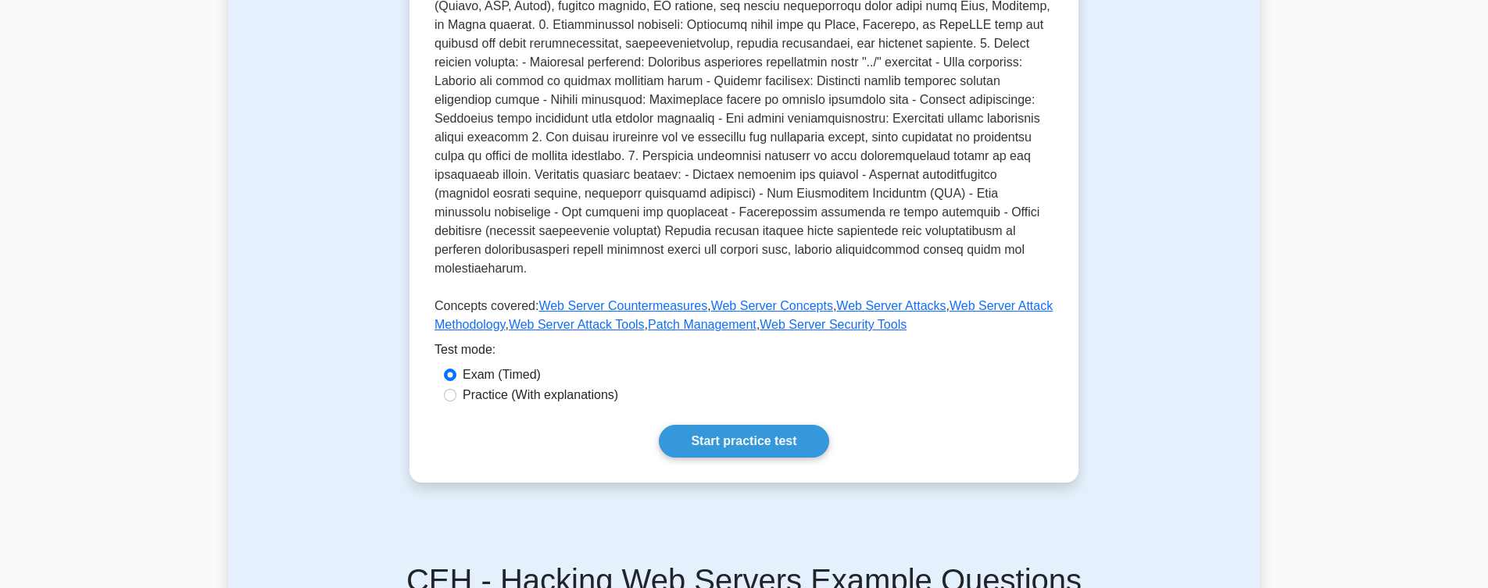
scroll to position [624, 0]
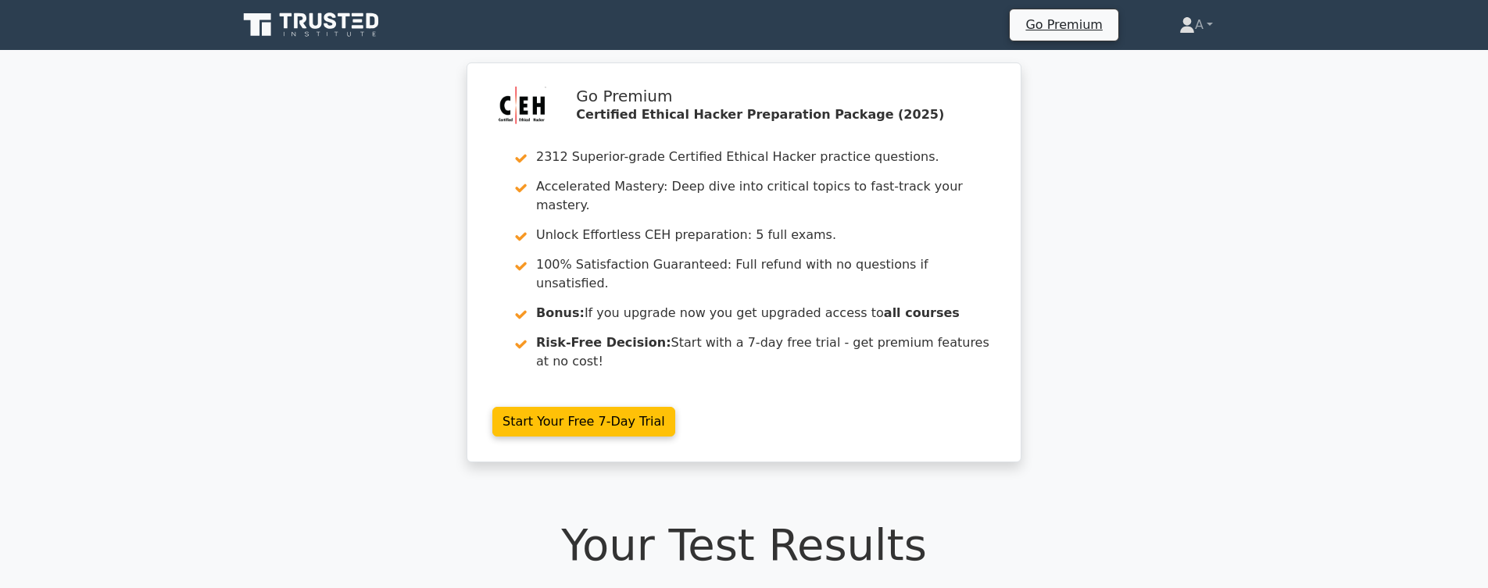
scroll to position [535, 0]
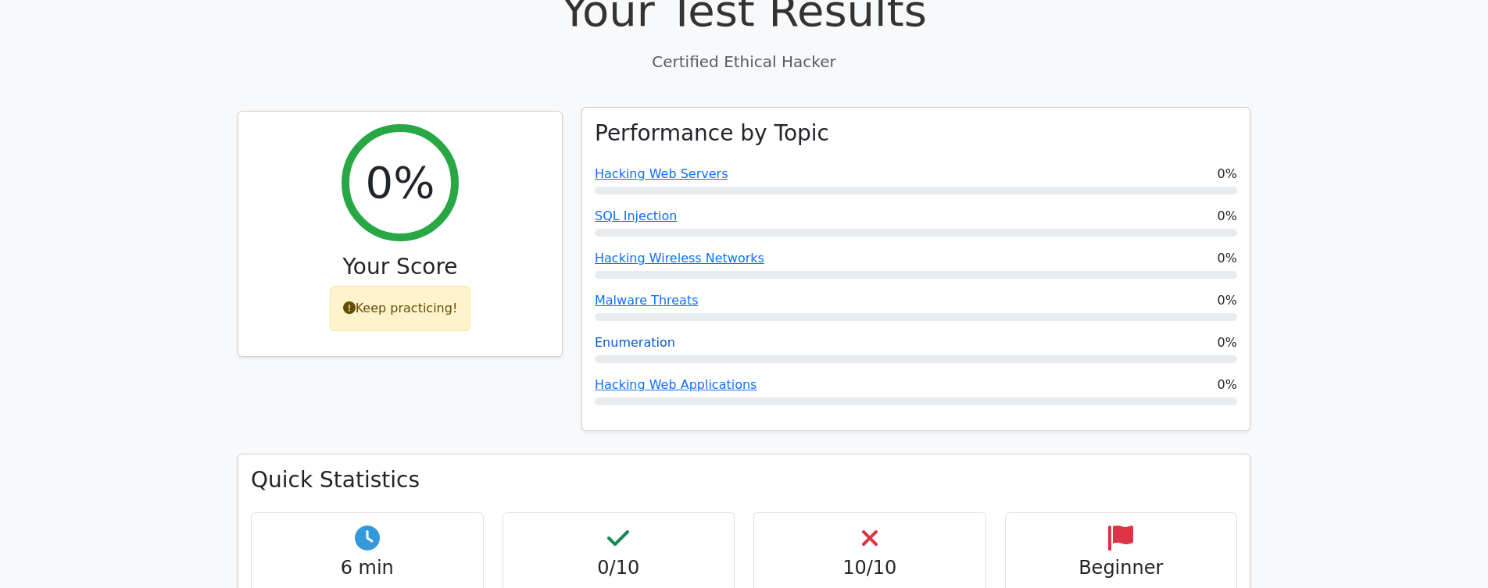
click at [638, 335] on link "Enumeration" at bounding box center [635, 342] width 80 height 15
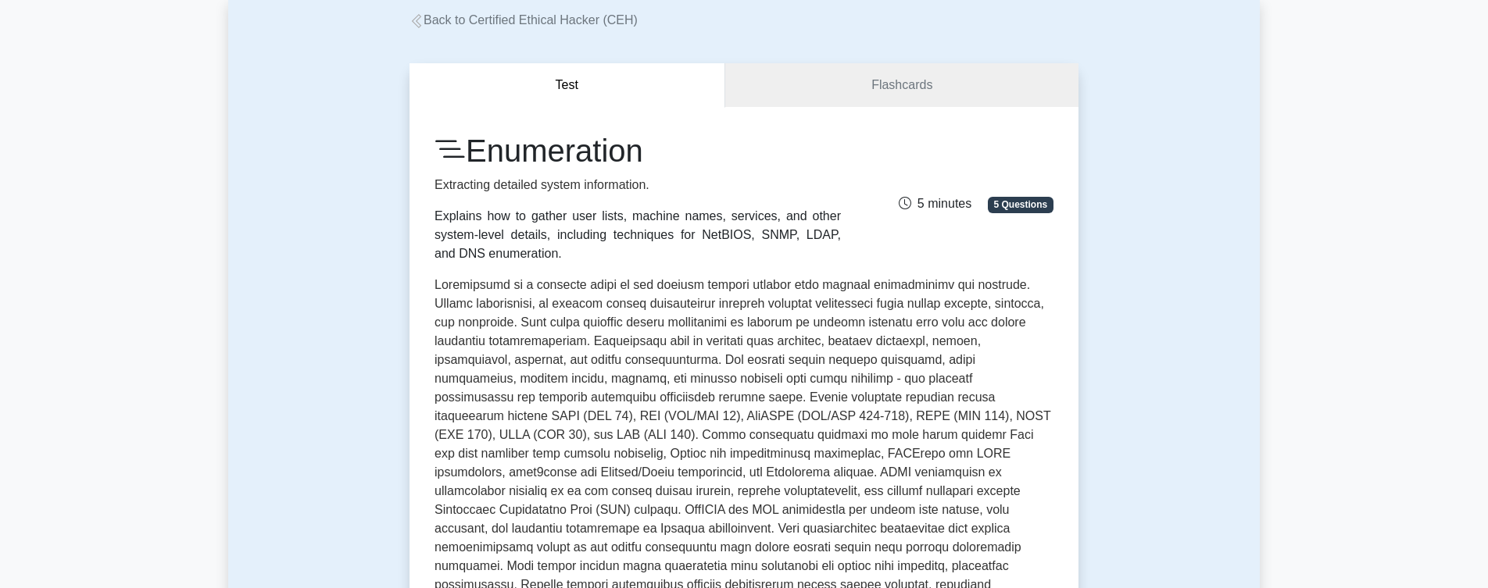
scroll to position [445, 0]
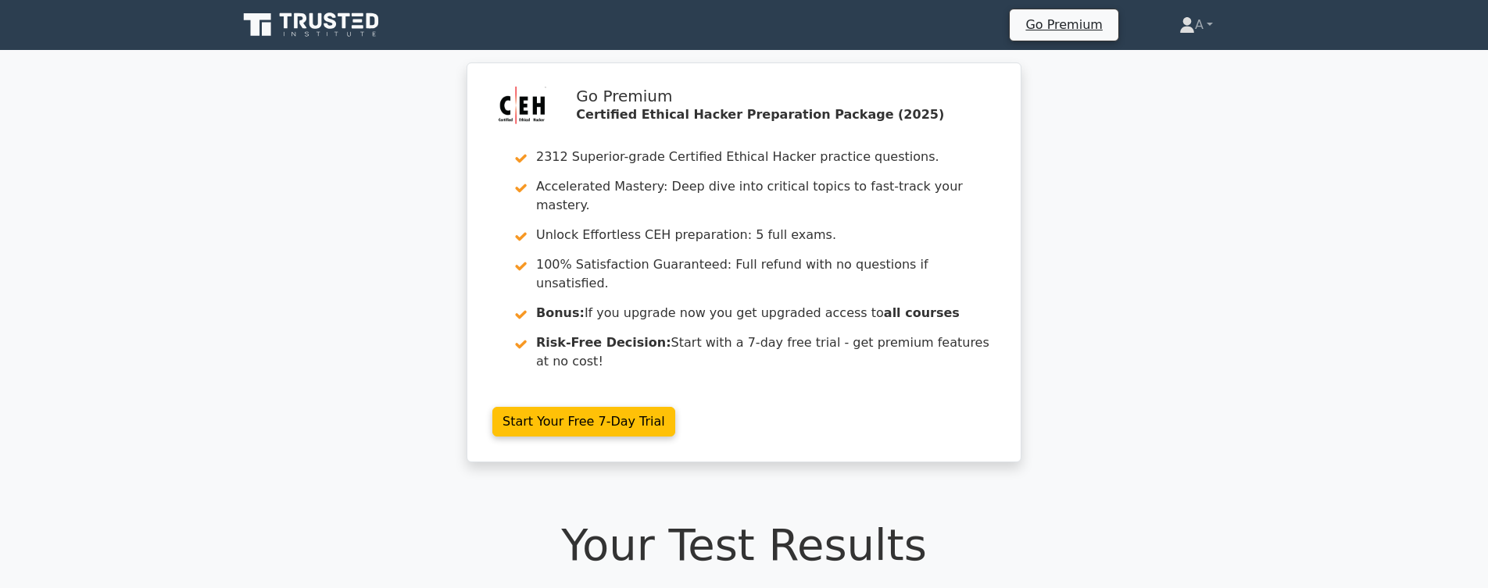
scroll to position [535, 0]
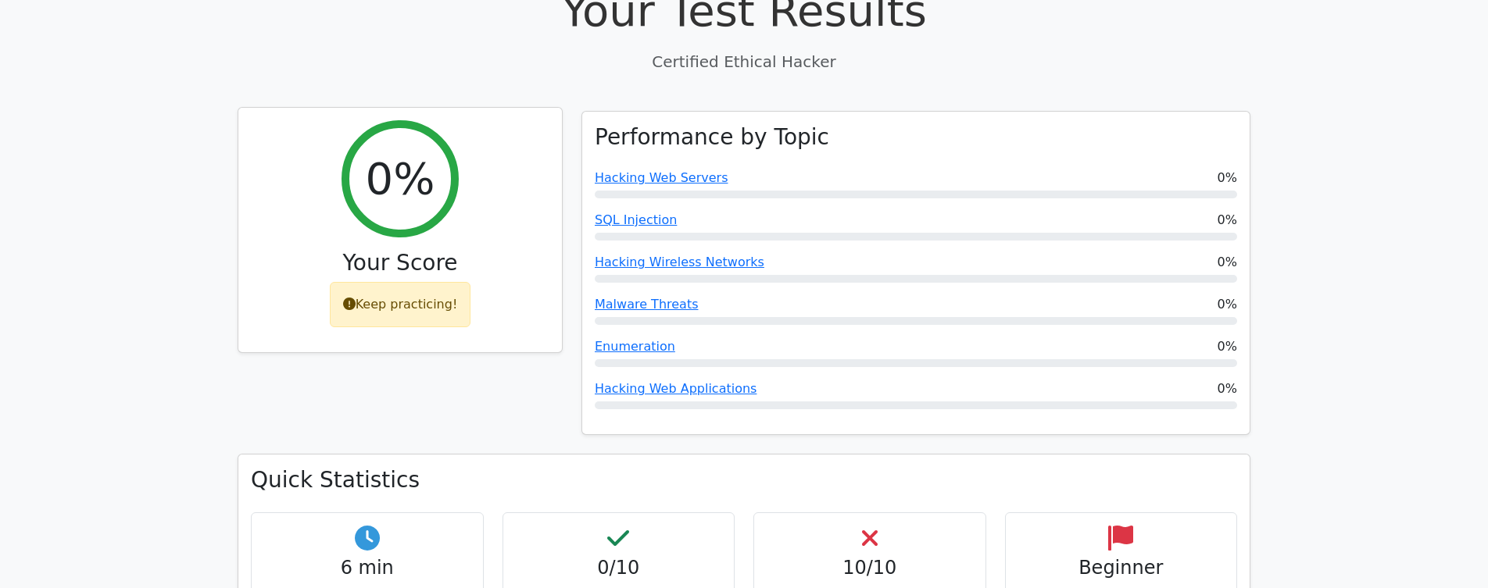
click at [408, 282] on div "Keep practicing!" at bounding box center [400, 304] width 141 height 45
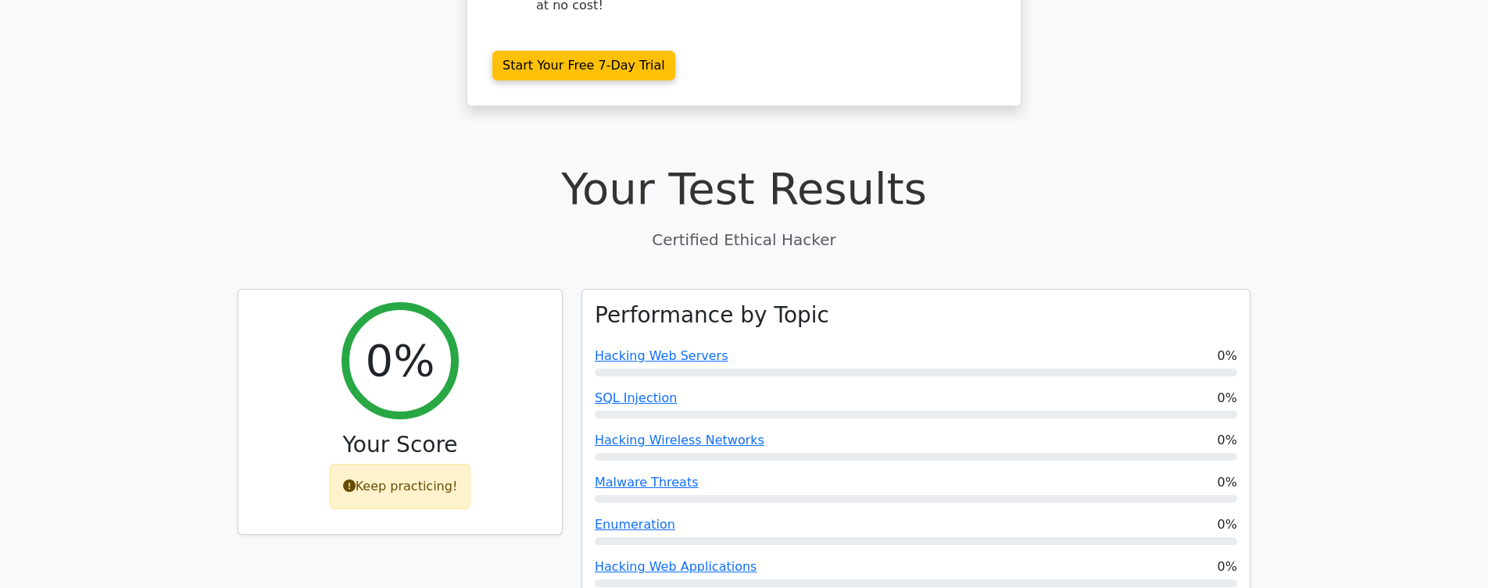
scroll to position [0, 0]
